Goal: Navigation & Orientation: Find specific page/section

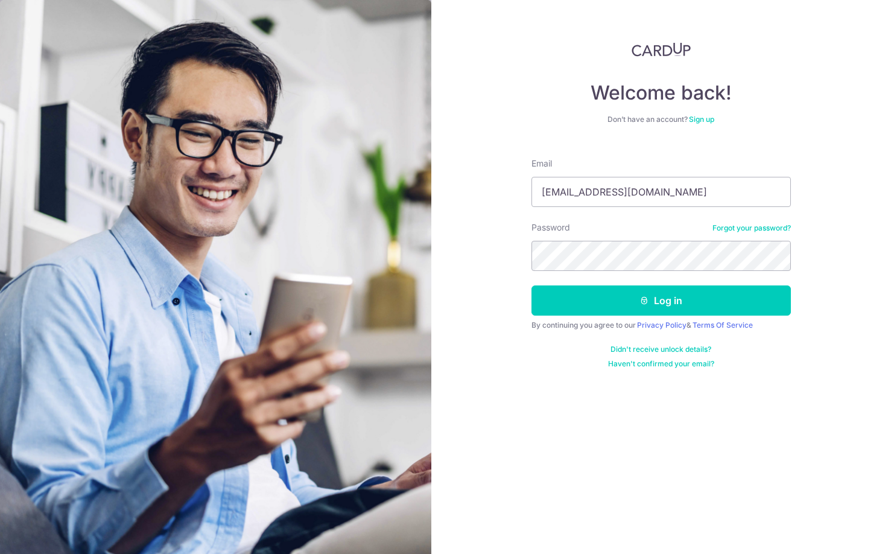
type input "[EMAIL_ADDRESS][DOMAIN_NAME]"
click at [673, 294] on button "Log in" at bounding box center [661, 300] width 259 height 30
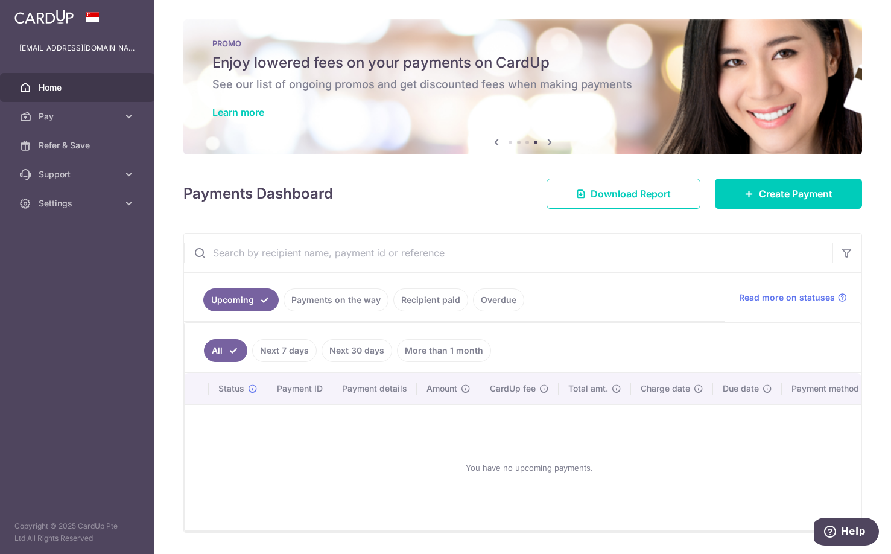
click at [509, 142] on li at bounding box center [511, 143] width 4 height 4
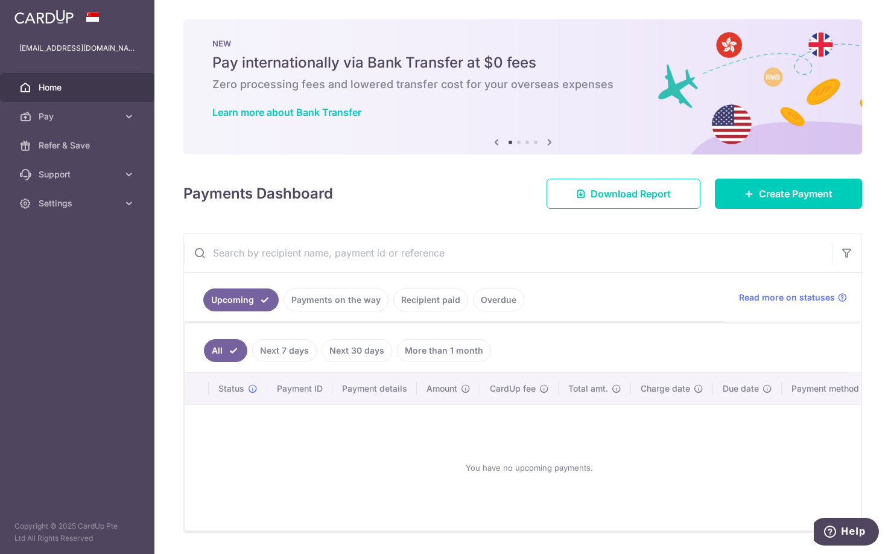
click at [547, 141] on icon at bounding box center [550, 142] width 14 height 15
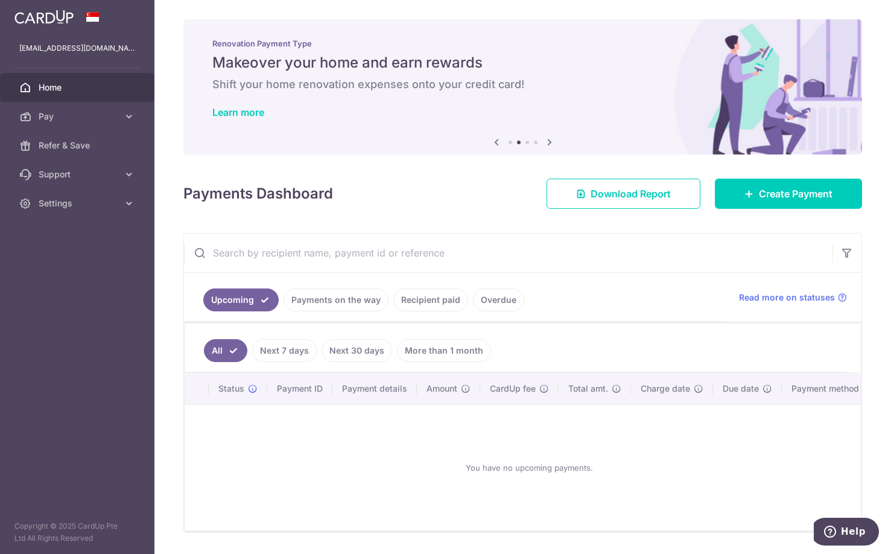
click at [547, 141] on icon at bounding box center [550, 142] width 14 height 15
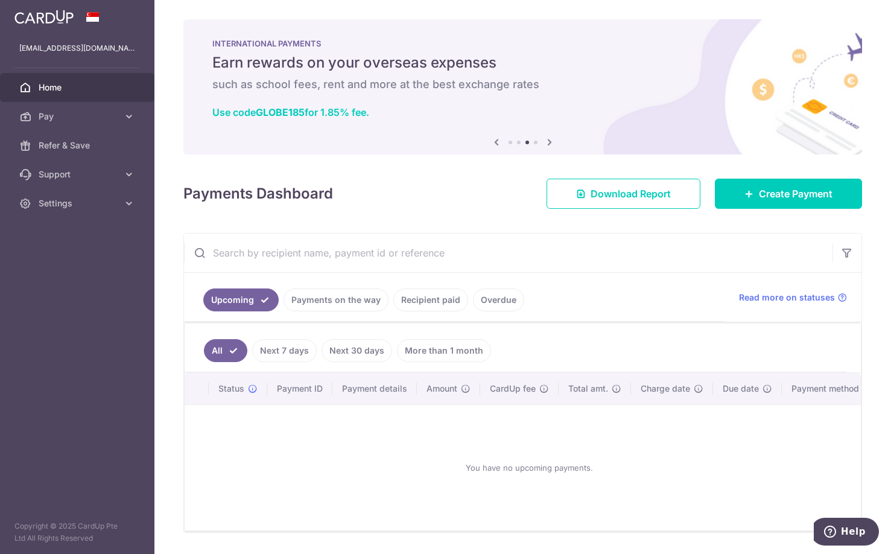
click at [547, 141] on icon at bounding box center [550, 142] width 14 height 15
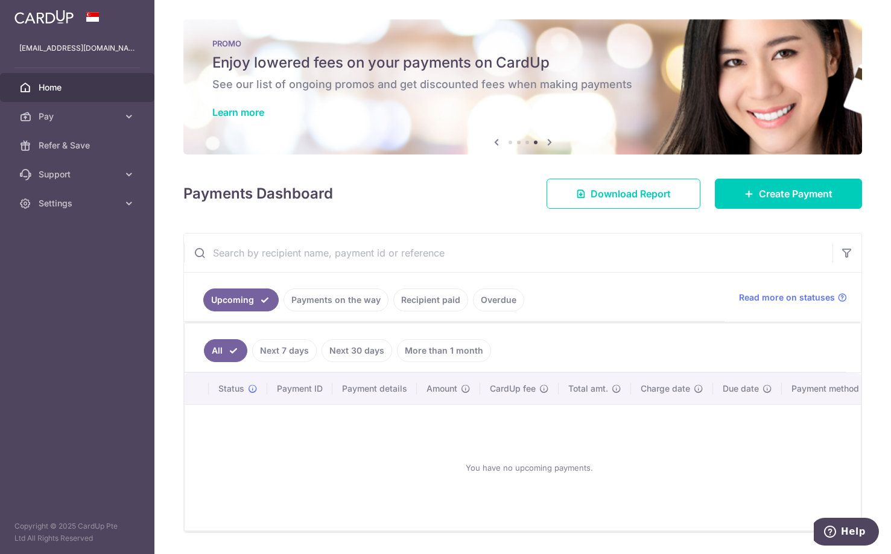
click at [547, 141] on icon at bounding box center [550, 142] width 14 height 15
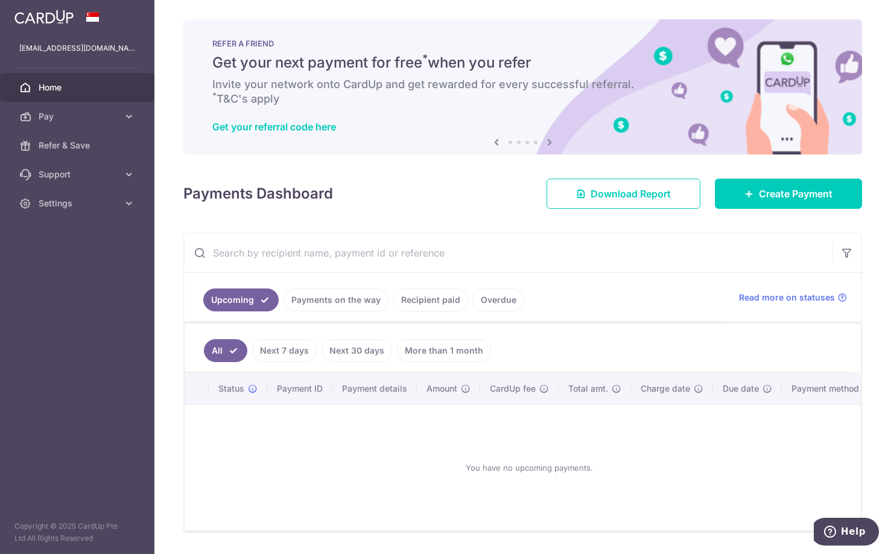
click at [534, 141] on li at bounding box center [536, 143] width 4 height 4
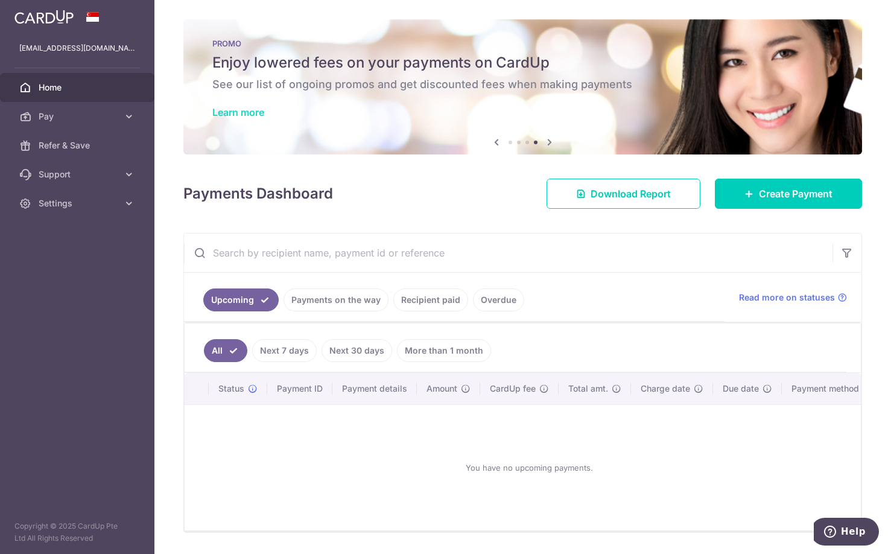
click at [249, 115] on link "Learn more" at bounding box center [238, 112] width 52 height 12
